Goal: Task Accomplishment & Management: Complete application form

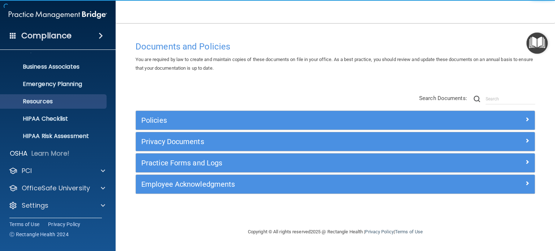
scroll to position [48, 0]
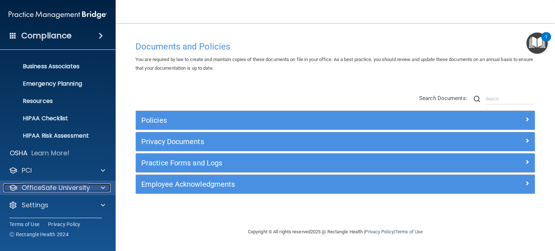
click at [103, 186] on span at bounding box center [103, 187] width 4 height 9
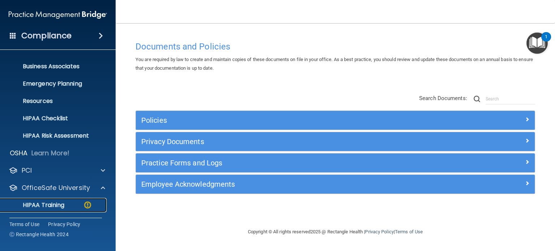
click at [57, 205] on p "HIPAA Training" at bounding box center [35, 205] width 60 height 7
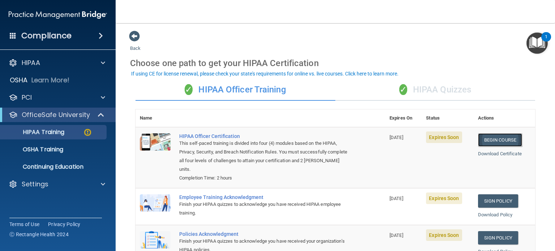
click at [494, 139] on link "Begin Course" at bounding box center [500, 139] width 44 height 13
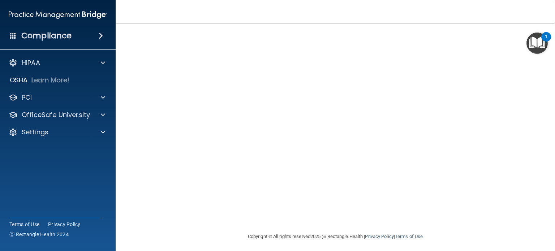
scroll to position [71, 0]
click at [502, 234] on footer "Copyright © All rights reserved 2025 @ Rectangle Health | Privacy Policy | Term…" at bounding box center [335, 233] width 410 height 22
click at [390, 10] on nav "Toggle navigation Ted Johnson dtjohnson22@yahoo.com Manage My Enterprise D Theo…" at bounding box center [335, 11] width 439 height 23
click at [447, 222] on div "Copyright © All rights reserved 2025 @ Rectangle Health | Privacy Policy | Term…" at bounding box center [335, 233] width 264 height 23
click at [472, 220] on div "HIPAA Officer Certification This course doesn’t expire until 08/12/2025. Are yo…" at bounding box center [335, 98] width 410 height 263
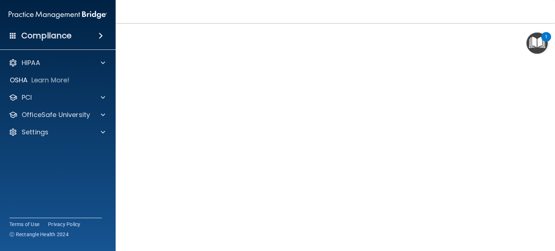
scroll to position [1, 0]
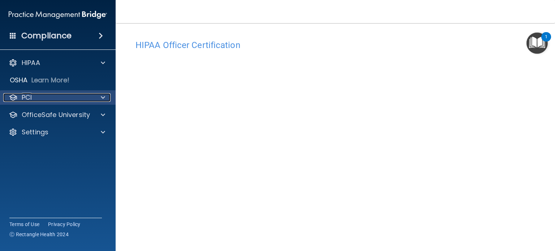
click at [103, 97] on span at bounding box center [103, 97] width 4 height 9
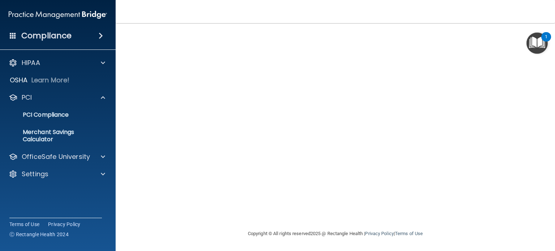
scroll to position [14, 0]
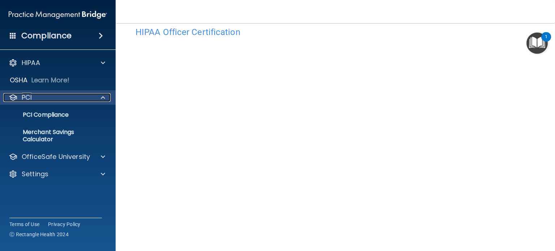
click at [105, 100] on span at bounding box center [103, 97] width 4 height 9
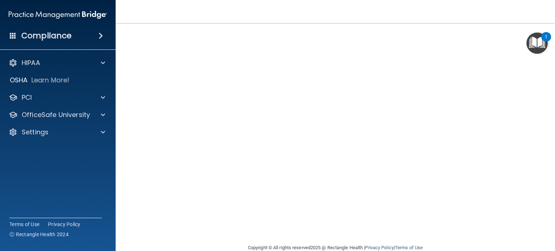
scroll to position [56, 0]
click at [105, 113] on div at bounding box center [102, 115] width 18 height 9
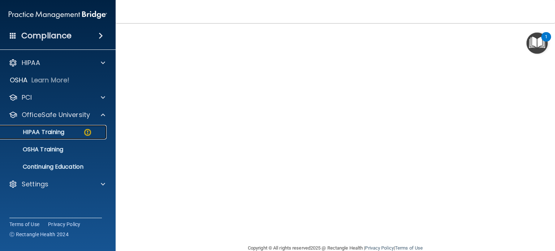
click at [60, 131] on p "HIPAA Training" at bounding box center [35, 132] width 60 height 7
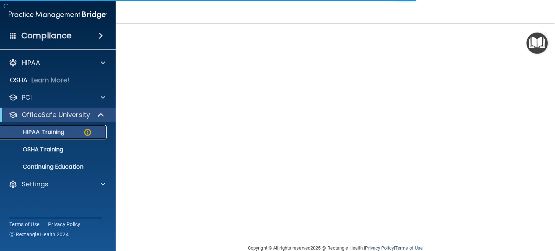
scroll to position [228, 0]
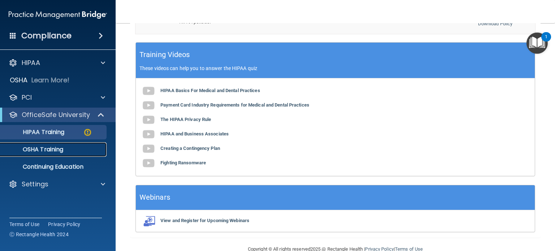
click at [39, 147] on p "OSHA Training" at bounding box center [34, 149] width 59 height 7
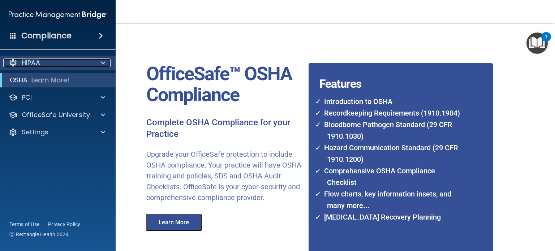
click at [104, 65] on span at bounding box center [103, 63] width 4 height 9
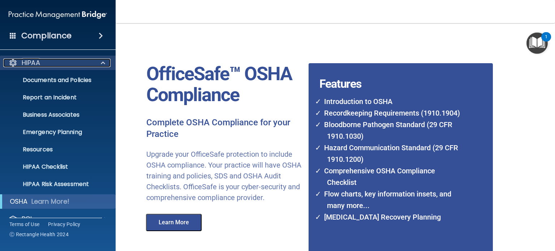
click at [103, 62] on span at bounding box center [103, 63] width 4 height 9
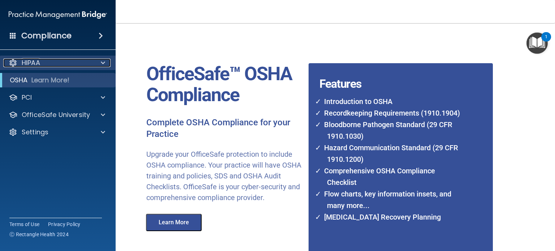
click at [66, 61] on div "HIPAA" at bounding box center [48, 63] width 90 height 9
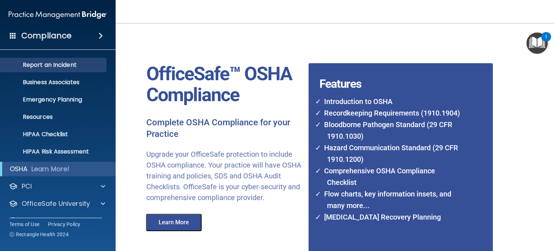
scroll to position [35, 0]
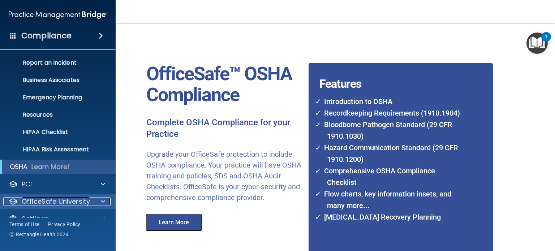
click at [49, 200] on p "OfficeSafe University" at bounding box center [56, 201] width 68 height 9
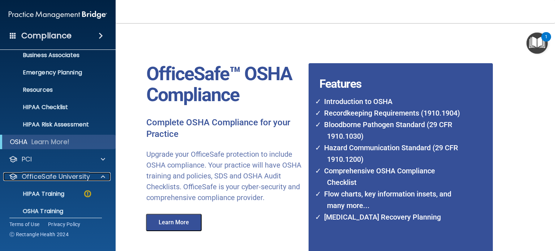
scroll to position [100, 0]
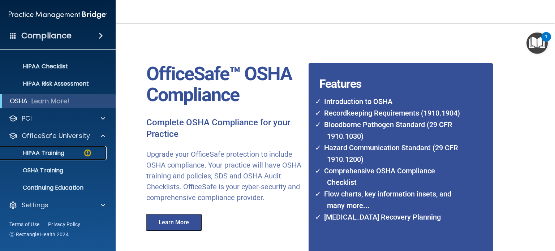
click at [87, 152] on img at bounding box center [87, 152] width 9 height 9
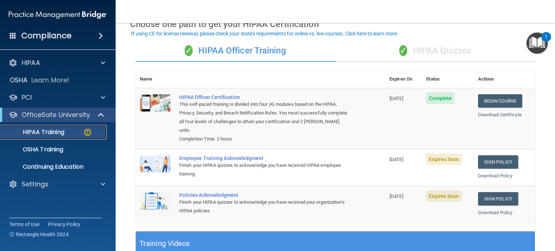
scroll to position [40, 0]
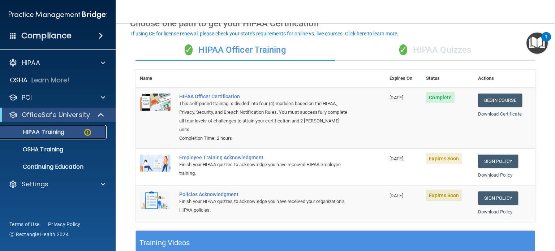
click at [50, 134] on p "HIPAA Training" at bounding box center [35, 132] width 60 height 7
click at [48, 134] on p "HIPAA Training" at bounding box center [35, 132] width 60 height 7
click at [91, 132] on img at bounding box center [87, 132] width 9 height 9
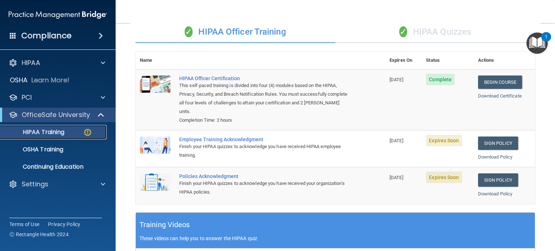
scroll to position [0, 0]
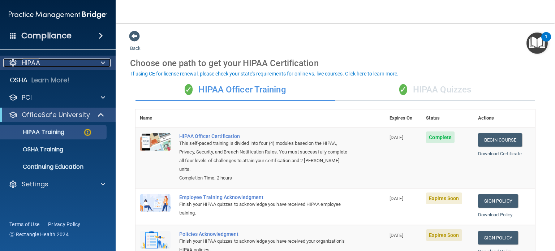
click at [57, 66] on div "HIPAA" at bounding box center [48, 63] width 90 height 9
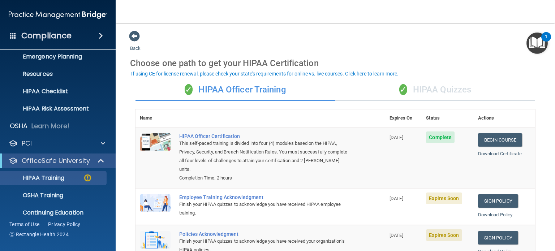
scroll to position [97, 0]
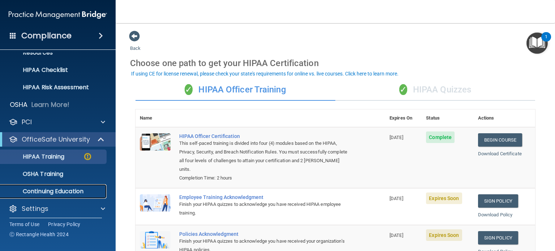
click at [52, 190] on p "Continuing Education" at bounding box center [54, 191] width 99 height 7
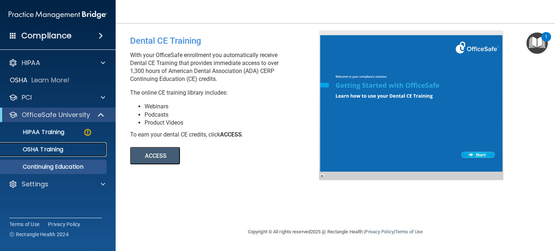
click at [42, 148] on p "OSHA Training" at bounding box center [34, 149] width 59 height 7
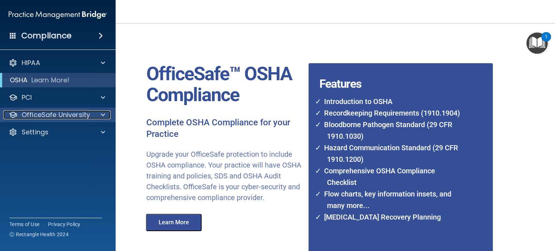
click at [104, 113] on span at bounding box center [103, 115] width 4 height 9
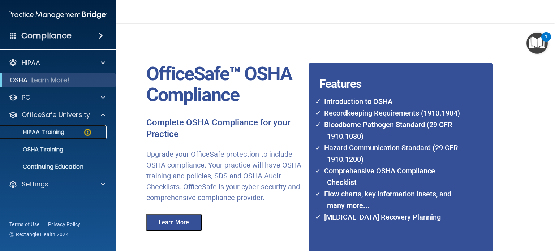
click at [42, 133] on p "HIPAA Training" at bounding box center [35, 132] width 60 height 7
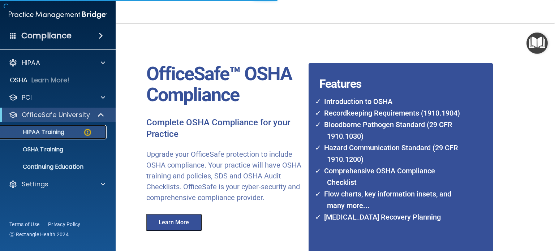
click at [41, 131] on p "HIPAA Training" at bounding box center [35, 132] width 60 height 7
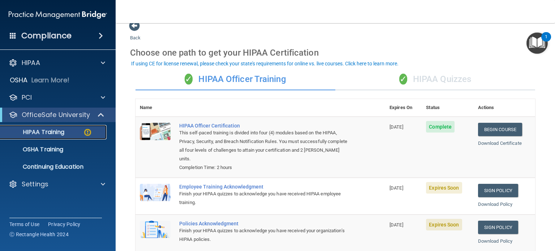
scroll to position [11, 0]
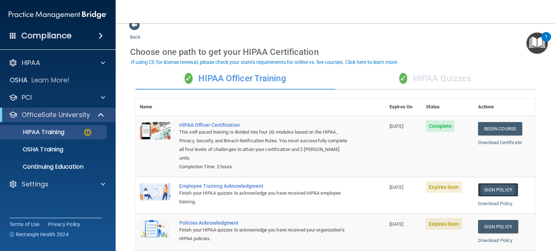
click at [494, 190] on link "Sign Policy" at bounding box center [498, 189] width 40 height 13
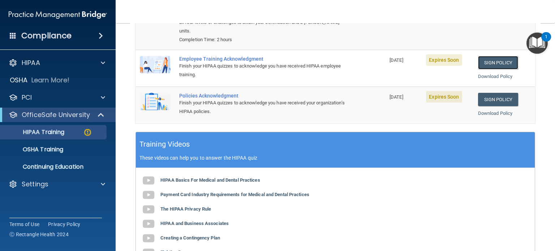
scroll to position [134, 0]
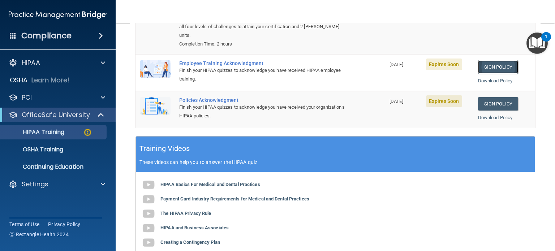
click at [499, 65] on link "Sign Policy" at bounding box center [498, 66] width 40 height 13
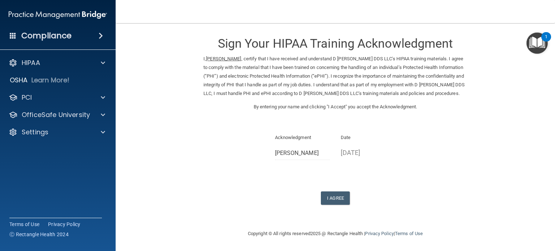
scroll to position [10, 0]
click at [336, 196] on button "I Agree" at bounding box center [335, 197] width 29 height 13
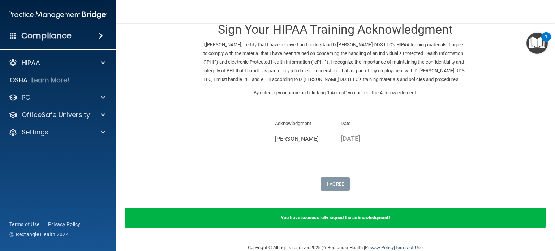
scroll to position [38, 0]
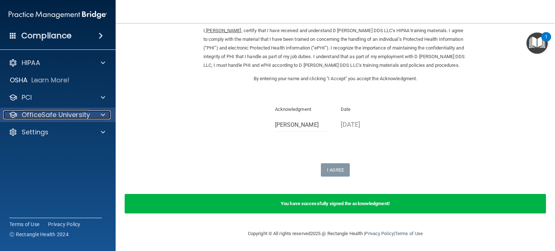
click at [104, 116] on span at bounding box center [103, 115] width 4 height 9
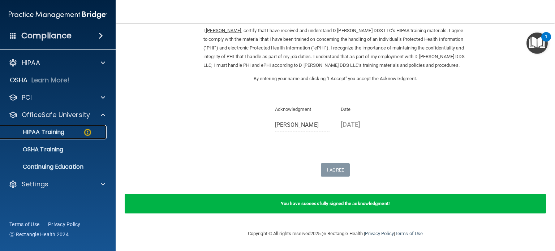
click at [87, 131] on img at bounding box center [87, 132] width 9 height 9
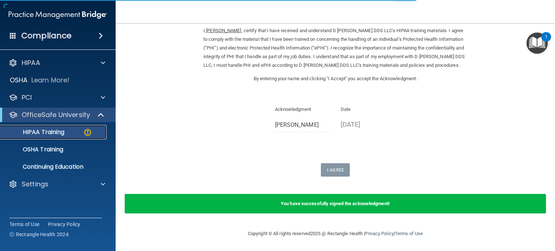
scroll to position [242, 0]
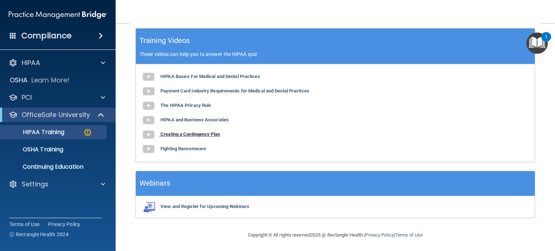
click at [177, 133] on b "Creating a Contingency Plan" at bounding box center [190, 133] width 60 height 5
click at [88, 132] on img at bounding box center [87, 132] width 9 height 9
click at [96, 131] on div "HIPAA Training" at bounding box center [54, 132] width 99 height 7
click at [90, 126] on link "HIPAA Training" at bounding box center [50, 132] width 114 height 14
click at [100, 114] on span at bounding box center [102, 115] width 6 height 9
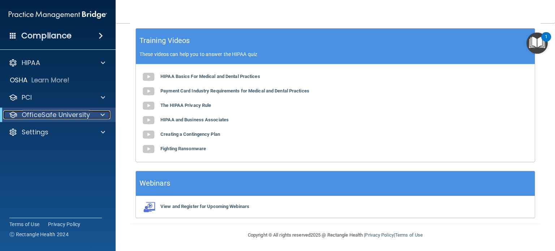
click at [68, 115] on p "OfficeSafe University" at bounding box center [56, 115] width 68 height 9
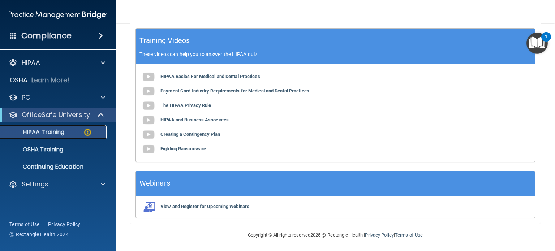
click at [51, 130] on p "HIPAA Training" at bounding box center [35, 132] width 60 height 7
click at [88, 132] on img at bounding box center [87, 132] width 9 height 9
click at [100, 134] on div "HIPAA Training" at bounding box center [54, 132] width 99 height 7
click at [65, 148] on div "OSHA Training" at bounding box center [54, 149] width 99 height 7
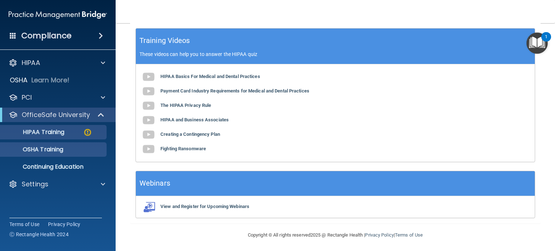
scroll to position [71, 0]
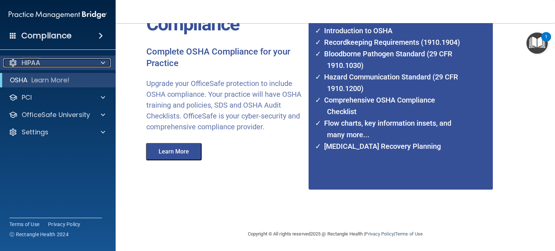
click at [48, 63] on div "HIPAA" at bounding box center [48, 63] width 90 height 9
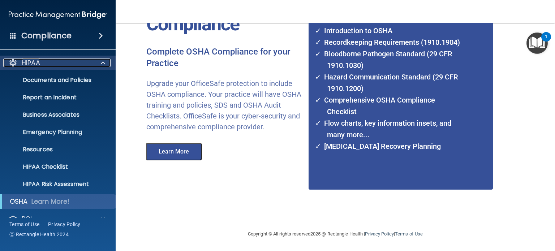
click at [104, 64] on span at bounding box center [103, 63] width 4 height 9
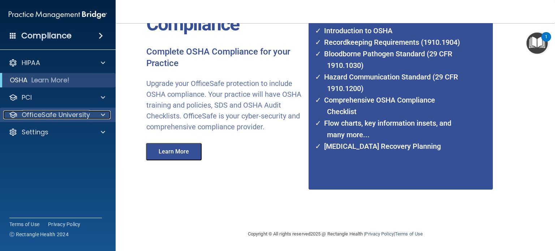
click at [59, 118] on p "OfficeSafe University" at bounding box center [56, 115] width 68 height 9
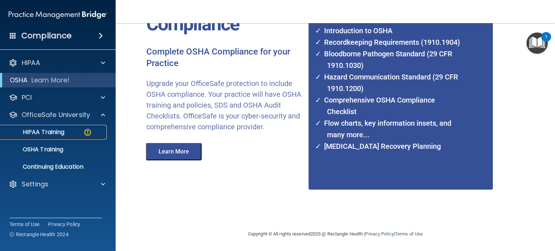
click at [88, 132] on img at bounding box center [87, 132] width 9 height 9
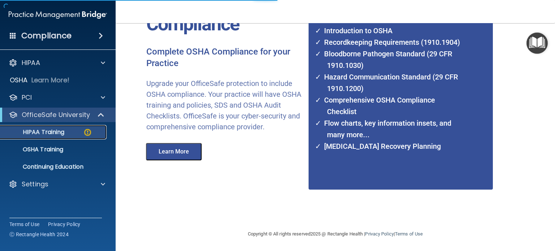
click at [99, 133] on div "HIPAA Training" at bounding box center [54, 132] width 99 height 7
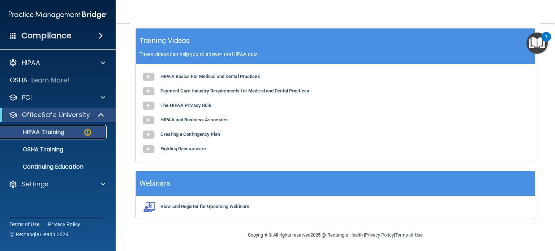
click at [51, 131] on p "HIPAA Training" at bounding box center [35, 132] width 60 height 7
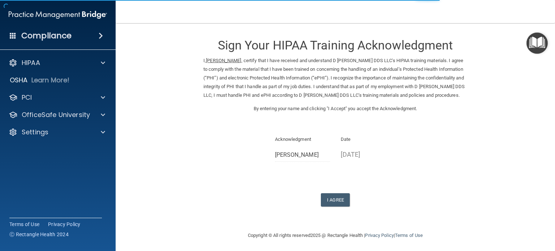
scroll to position [10, 0]
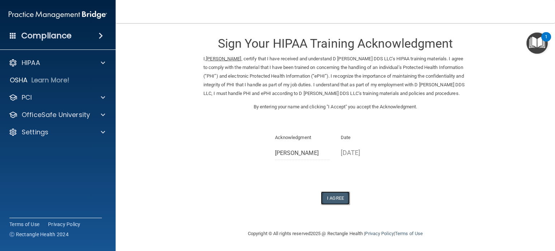
click at [331, 198] on button "I Agree" at bounding box center [335, 197] width 29 height 13
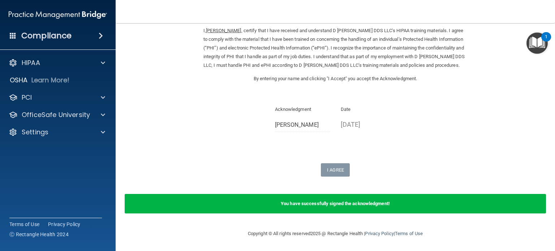
scroll to position [38, 0]
click at [44, 115] on p "OfficeSafe University" at bounding box center [56, 115] width 68 height 9
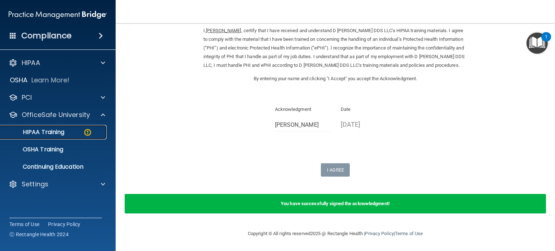
click at [87, 130] on img at bounding box center [87, 132] width 9 height 9
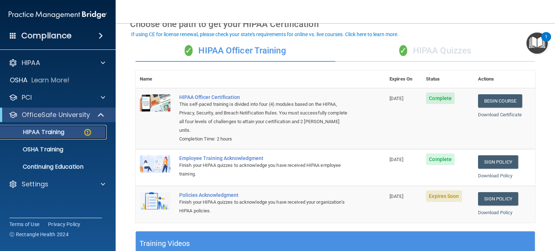
scroll to position [39, 0]
click at [502, 197] on link "Sign Policy" at bounding box center [498, 198] width 40 height 13
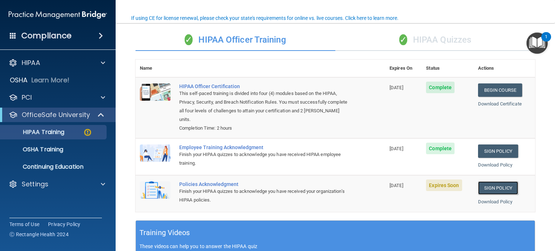
scroll to position [97, 0]
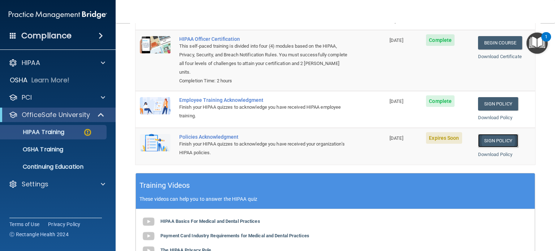
click at [502, 139] on link "Sign Policy" at bounding box center [498, 140] width 40 height 13
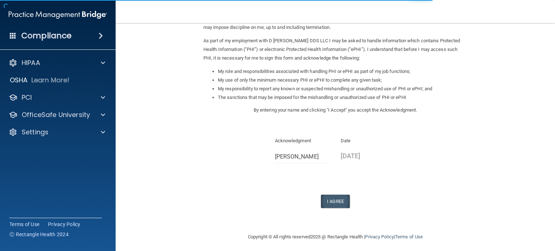
scroll to position [79, 0]
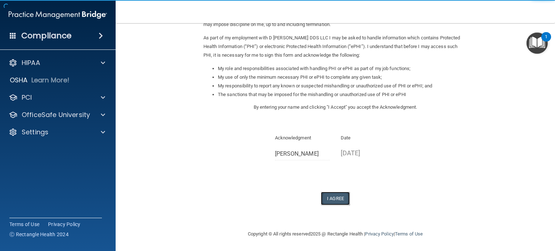
click at [333, 197] on button "I Agree" at bounding box center [335, 198] width 29 height 13
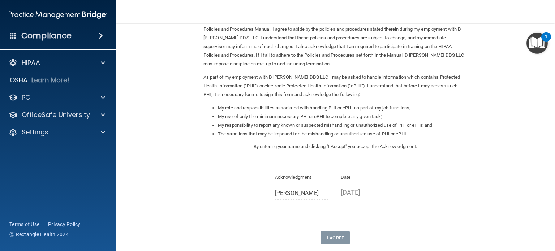
scroll to position [0, 0]
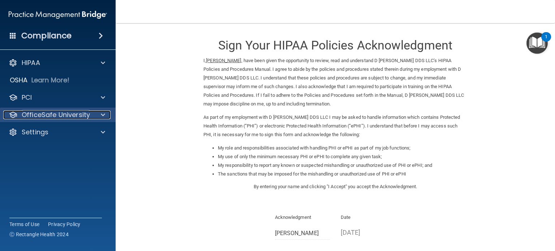
click at [52, 116] on p "OfficeSafe University" at bounding box center [56, 115] width 68 height 9
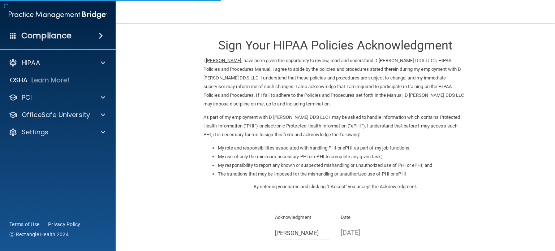
scroll to position [79, 0]
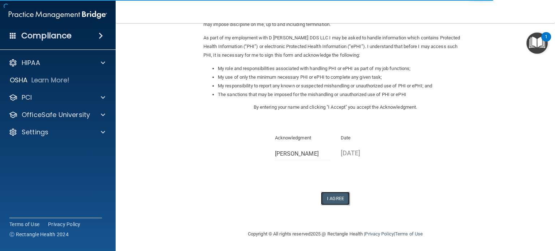
click at [336, 196] on button "I Agree" at bounding box center [335, 198] width 29 height 13
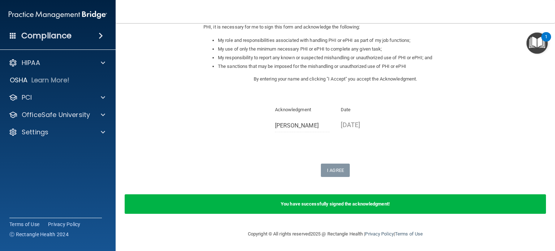
scroll to position [0, 0]
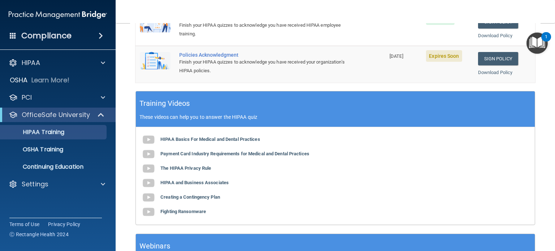
scroll to position [145, 0]
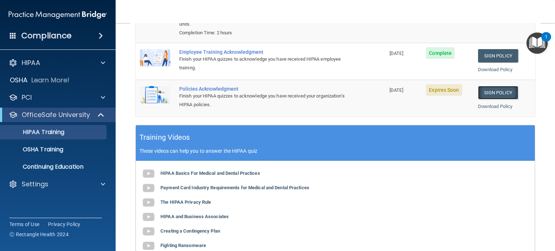
click at [502, 91] on link "Sign Policy" at bounding box center [498, 92] width 40 height 13
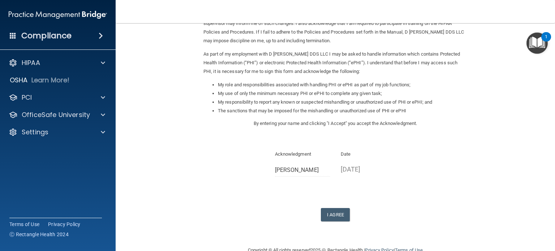
scroll to position [79, 0]
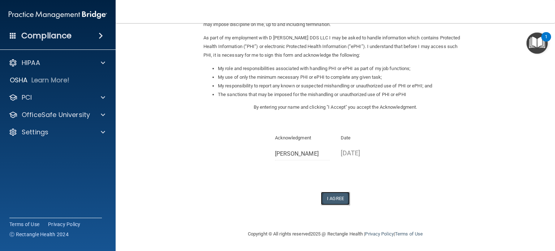
click at [337, 198] on button "I Agree" at bounding box center [335, 198] width 29 height 13
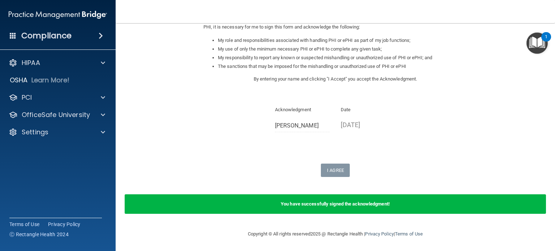
scroll to position [0, 0]
